Goal: Information Seeking & Learning: Learn about a topic

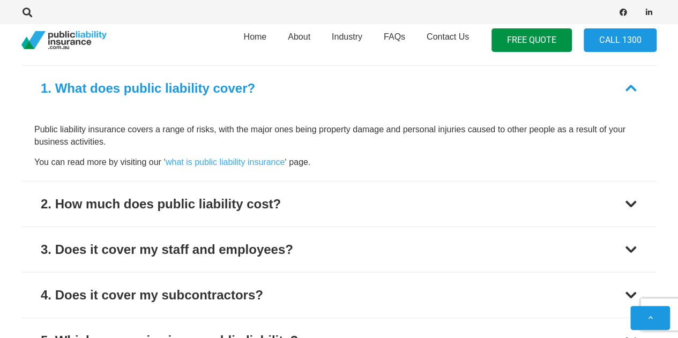
scroll to position [1135, 0]
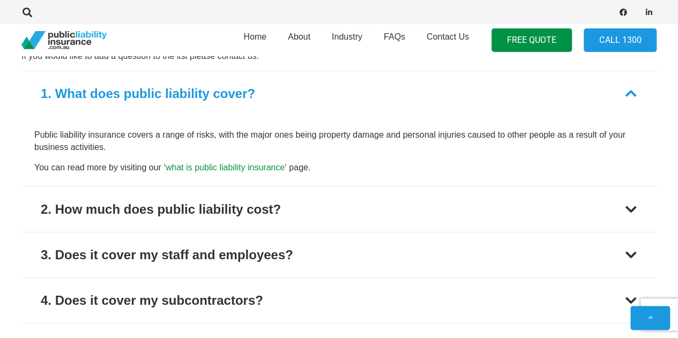
click at [198, 163] on link "what is public liability insurance" at bounding box center [225, 167] width 119 height 9
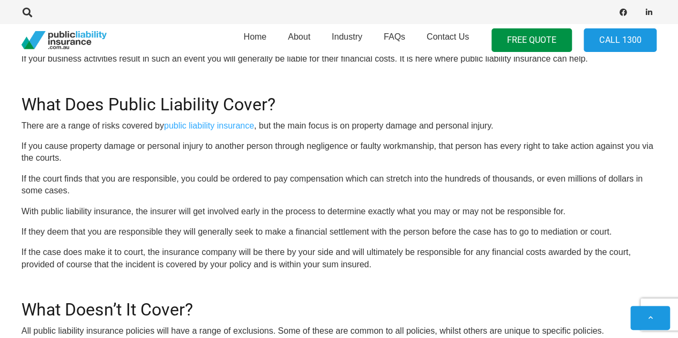
scroll to position [375, 0]
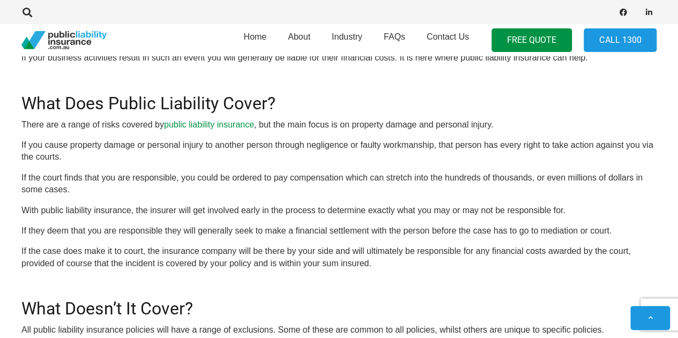
click at [215, 124] on link "public liability insurance" at bounding box center [209, 124] width 90 height 9
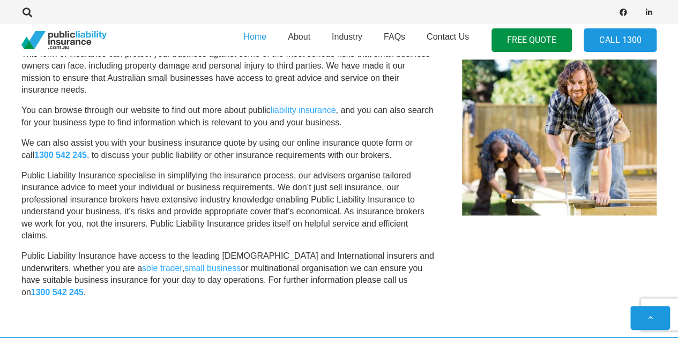
scroll to position [589, 0]
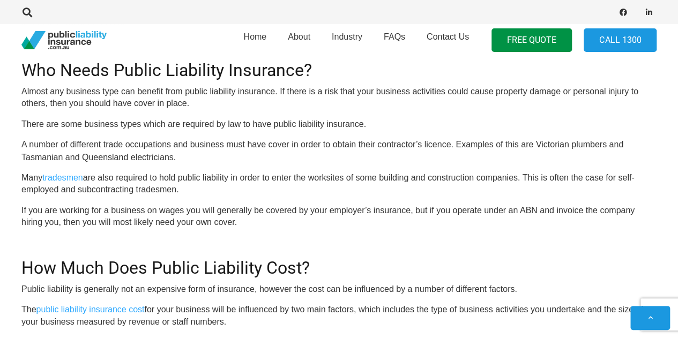
scroll to position [857, 0]
